Goal: Find specific page/section: Find specific page/section

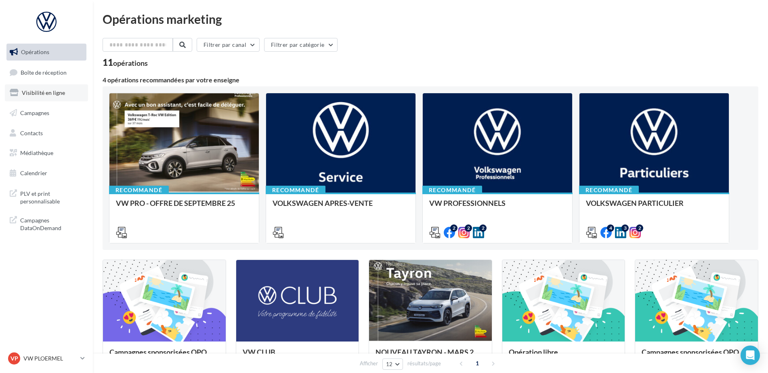
click at [59, 92] on span "Visibilité en ligne" at bounding box center [43, 92] width 43 height 7
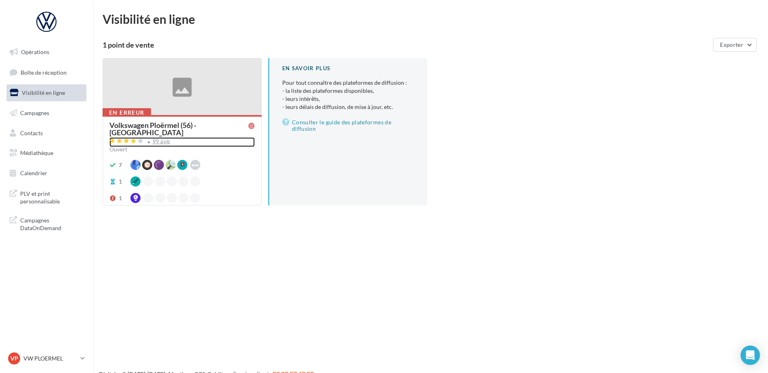
click at [159, 139] on div "99 avis" at bounding box center [162, 141] width 18 height 5
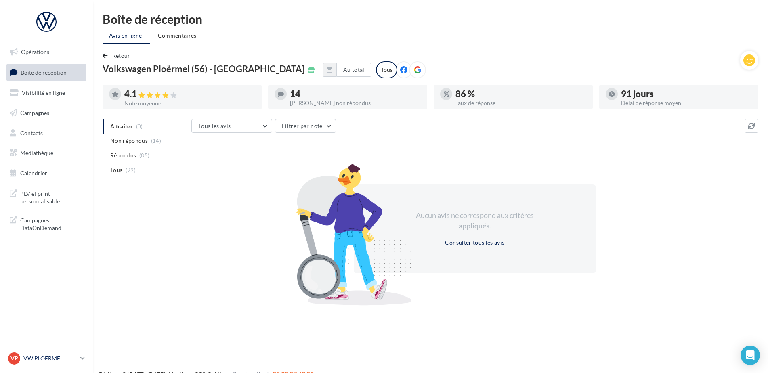
click at [72, 354] on p "VW PLOERMEL" at bounding box center [50, 358] width 54 height 8
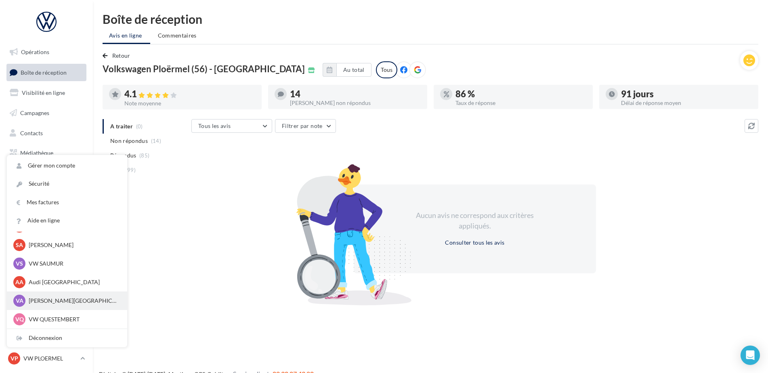
scroll to position [13, 0]
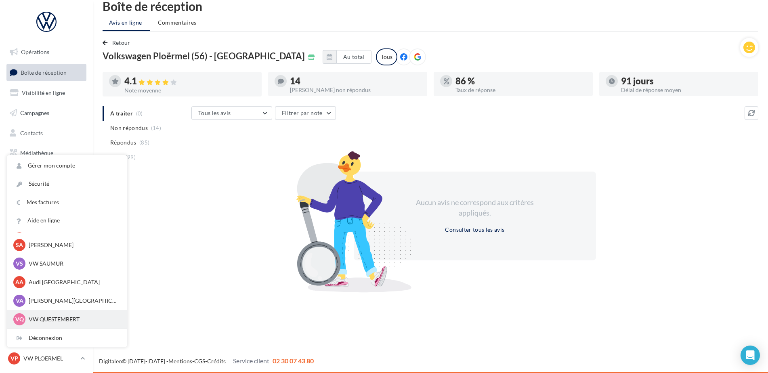
click at [52, 317] on p "VW QUESTEMBERT" at bounding box center [73, 319] width 89 height 8
